Goal: Information Seeking & Learning: Learn about a topic

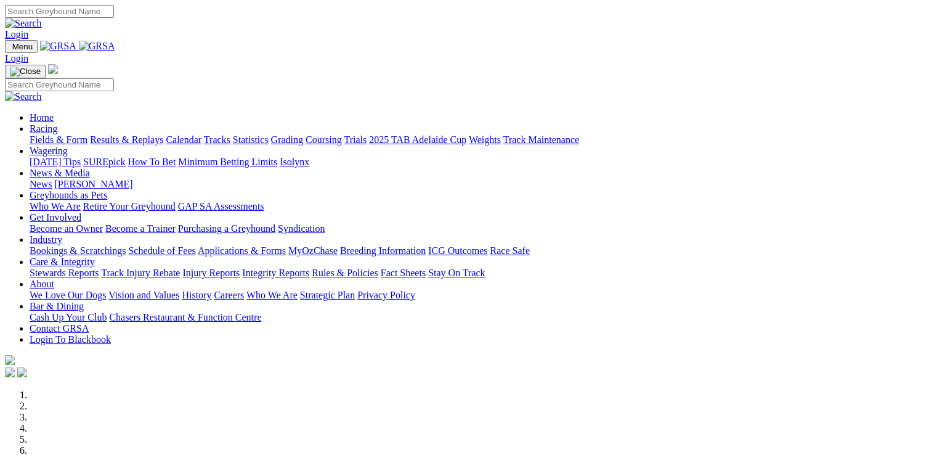
click at [57, 123] on link "Racing" at bounding box center [44, 128] width 28 height 10
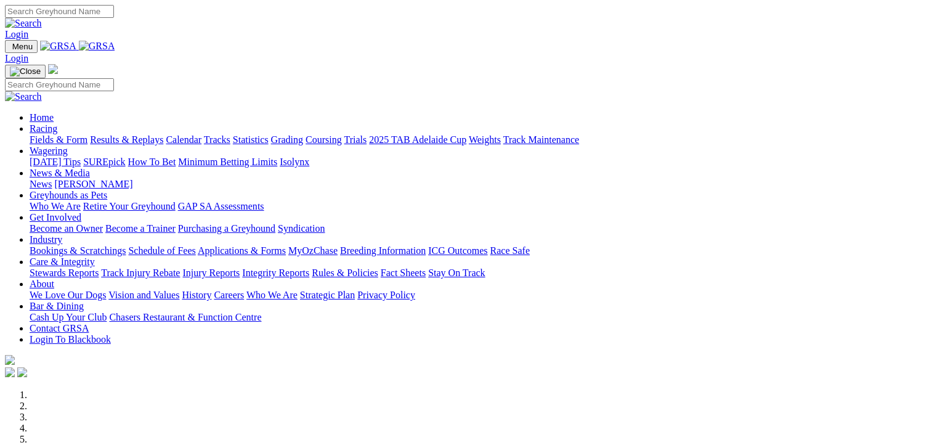
click at [269, 134] on link "Statistics" at bounding box center [251, 139] width 36 height 10
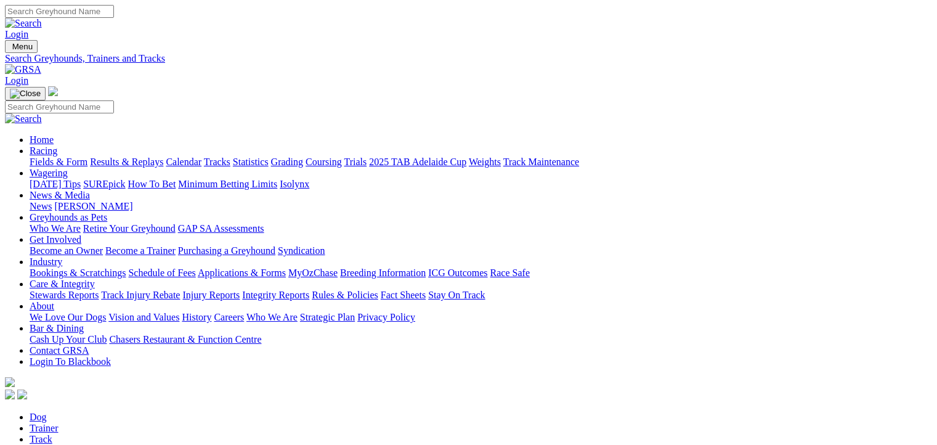
click at [52, 434] on link "Track" at bounding box center [41, 439] width 23 height 10
select select "ladbrokes-q2-parklands"
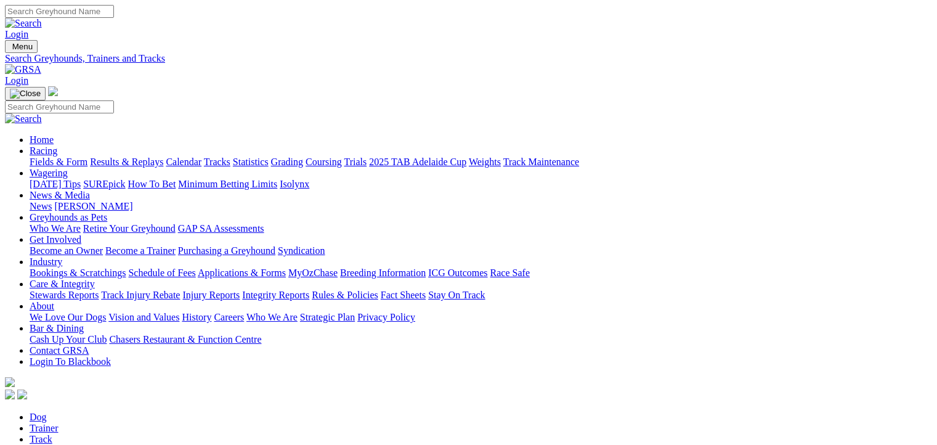
select select "ladbrokes-q1-lakeside"
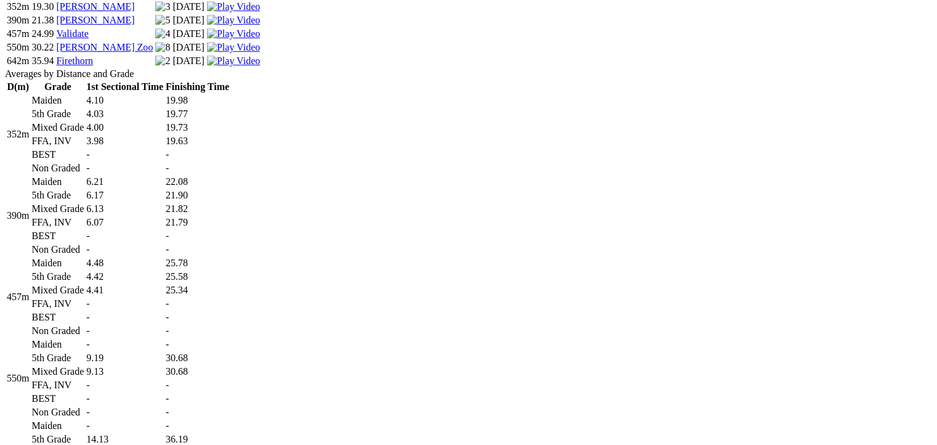
scroll to position [616, 0]
